Goal: Transaction & Acquisition: Subscribe to service/newsletter

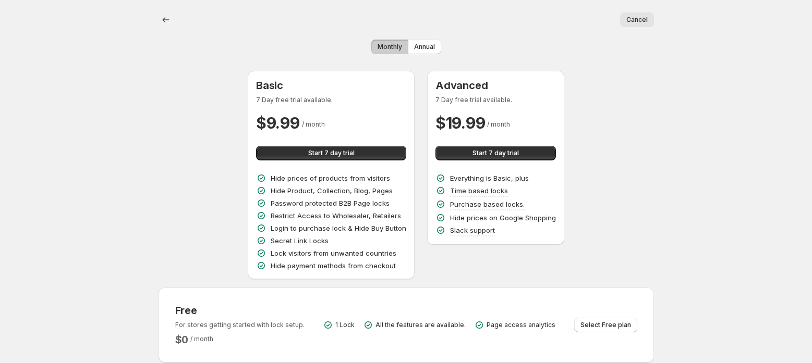
drag, startPoint x: 136, startPoint y: 217, endPoint x: 25, endPoint y: 195, distance: 113.2
click at [135, 217] on div "Cancel More actions Cancel Monthly Annual Basic 7 Day free trial available. $ 9…" at bounding box center [406, 255] width 812 height 510
click at [208, 186] on div "Basic 7 Day free trial available. $ 9.99 / month Start 7 day trial Hide prices …" at bounding box center [405, 175] width 495 height 209
click at [454, 153] on button "Start 7 day trial" at bounding box center [495, 153] width 120 height 15
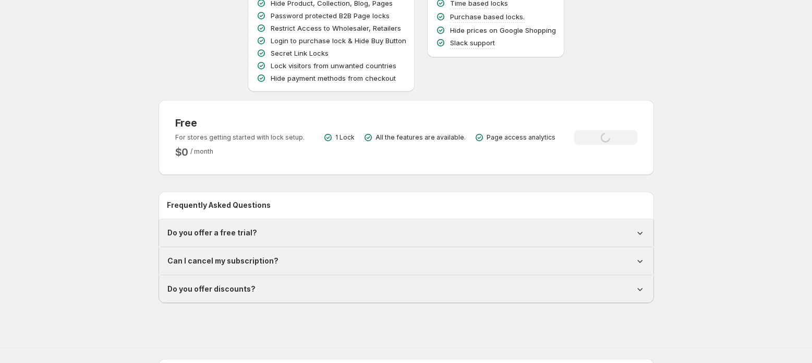
scroll to position [194, 0]
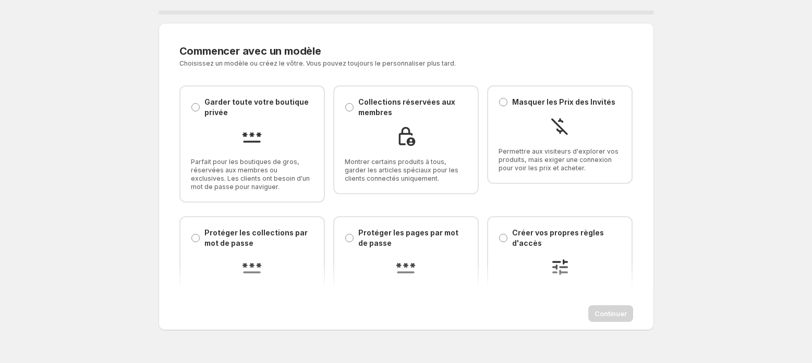
click at [41, 53] on div "0 % Commencer avec un modèle. Cette page est prête Commencer avec un modèle Cho…" at bounding box center [406, 179] width 812 height 358
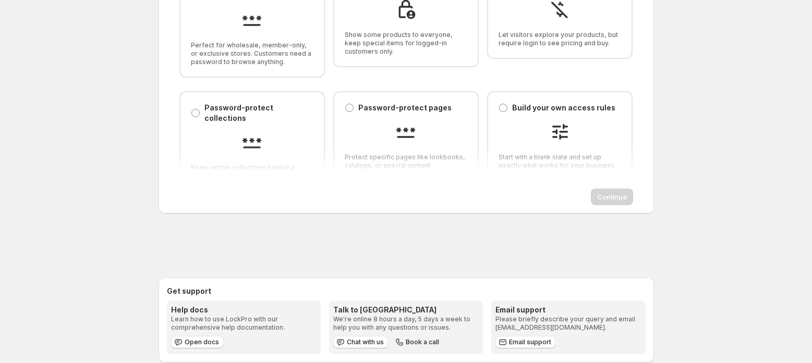
scroll to position [133, 0]
